Goal: Communication & Community: Answer question/provide support

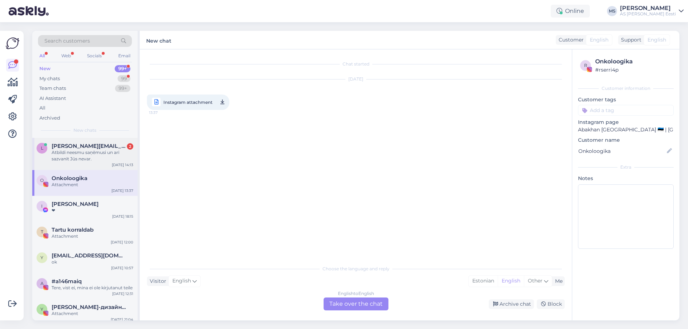
click at [87, 152] on div "Atbildi neesmu saņēmusi un arī sazvanīt Jūs nevar." at bounding box center [93, 155] width 82 height 13
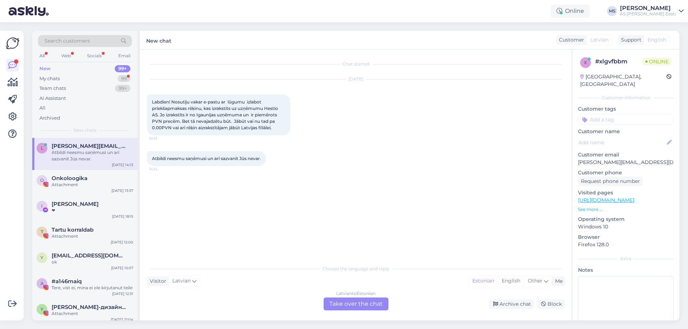
drag, startPoint x: 280, startPoint y: 128, endPoint x: 146, endPoint y: 102, distance: 136.8
click at [152, 102] on div "Labdien! Nosutīju vakar e-pastu ar lūgumu izlabot priekšapmaksas rēķinu, kas iz…" at bounding box center [218, 115] width 143 height 41
copy span "Labdien! Nosutīju vakar e-pastu ar lūgumu izlabot priekšapmaksas rēķinu, kas iz…"
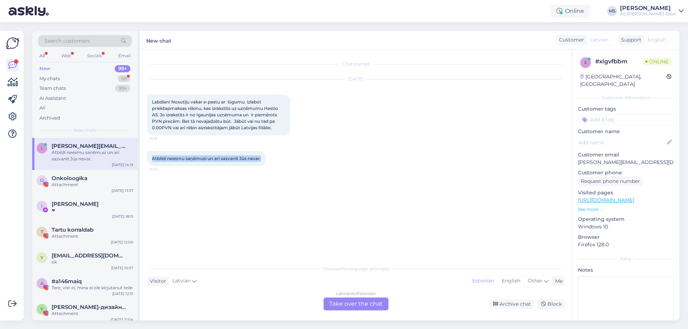
drag, startPoint x: 263, startPoint y: 159, endPoint x: 146, endPoint y: 159, distance: 117.1
click at [146, 159] on div "Chat started [DATE] Labdien! Nosutīju vakar e-pastu ar lūgumu izlabot priekšapm…" at bounding box center [356, 184] width 432 height 271
copy span "Atbildi neesmu saņēmusi un arī sazvanīt Jūs nevar."
click at [376, 153] on div "Atbildi neesmu saņēmusi un arī sazvanīt Jūs nevar. 14:14" at bounding box center [356, 158] width 418 height 31
click at [368, 301] on div "[DEMOGRAPHIC_DATA] to Estonian Take over the chat" at bounding box center [355, 304] width 65 height 13
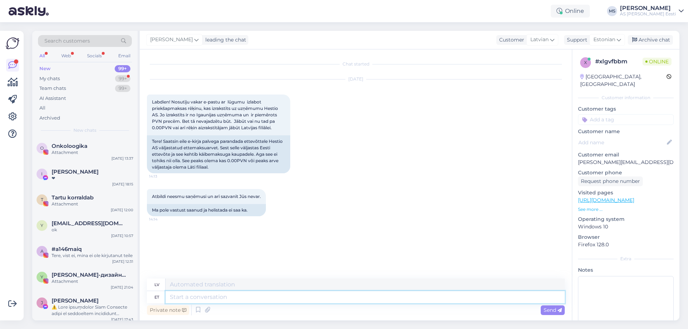
click at [202, 298] on textarea at bounding box center [364, 297] width 399 height 12
type textarea "Labdien!"
paste textarea "447 / 5 000 Jūsu e-pasts ir pārsūtīts mūsu grāmatvedim."
type textarea "Labdien! 447 / 5 000 Jūsu e-pasts ir pārsūtīts mūsu grāmatvedim."
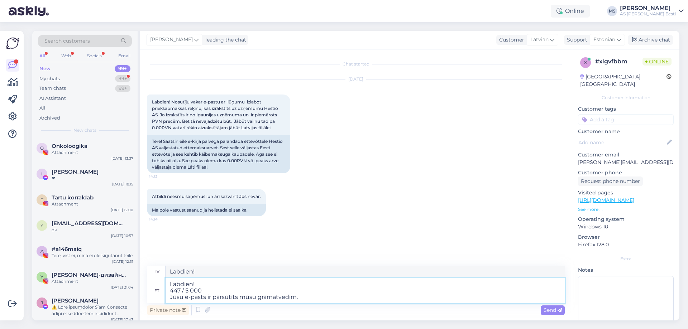
type textarea "Labdien! 447 / 5 000 Jūsu e-pasts ir pārsūtīts uz mūsu kontu."
drag, startPoint x: 215, startPoint y: 289, endPoint x: 163, endPoint y: 291, distance: 51.3
click at [163, 291] on div "et Labdien! 447 / 5 000 Jūsu e-pasts ir pārsūtīts mūsu grāmatvedim." at bounding box center [356, 290] width 418 height 25
type textarea "Labdien! Jūsu e-pasts ir pārsūtīts mūsu grāmatvedim."
type textarea "Labdien! Jūsu e-pasts ir nosūtīts uz mūsu kontu."
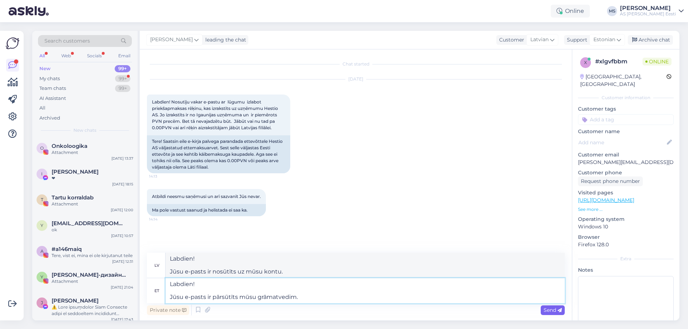
type textarea "Labdien! Jūsu e-pasts ir pārsūtīts mūsu grāmatvedim."
click at [542, 308] on div "Send" at bounding box center [553, 311] width 24 height 10
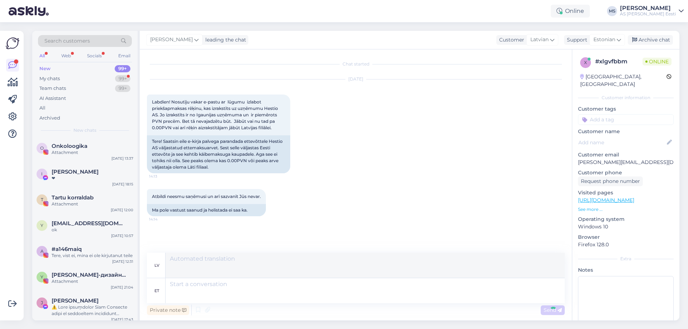
scroll to position [21, 0]
